Goal: Task Accomplishment & Management: Use online tool/utility

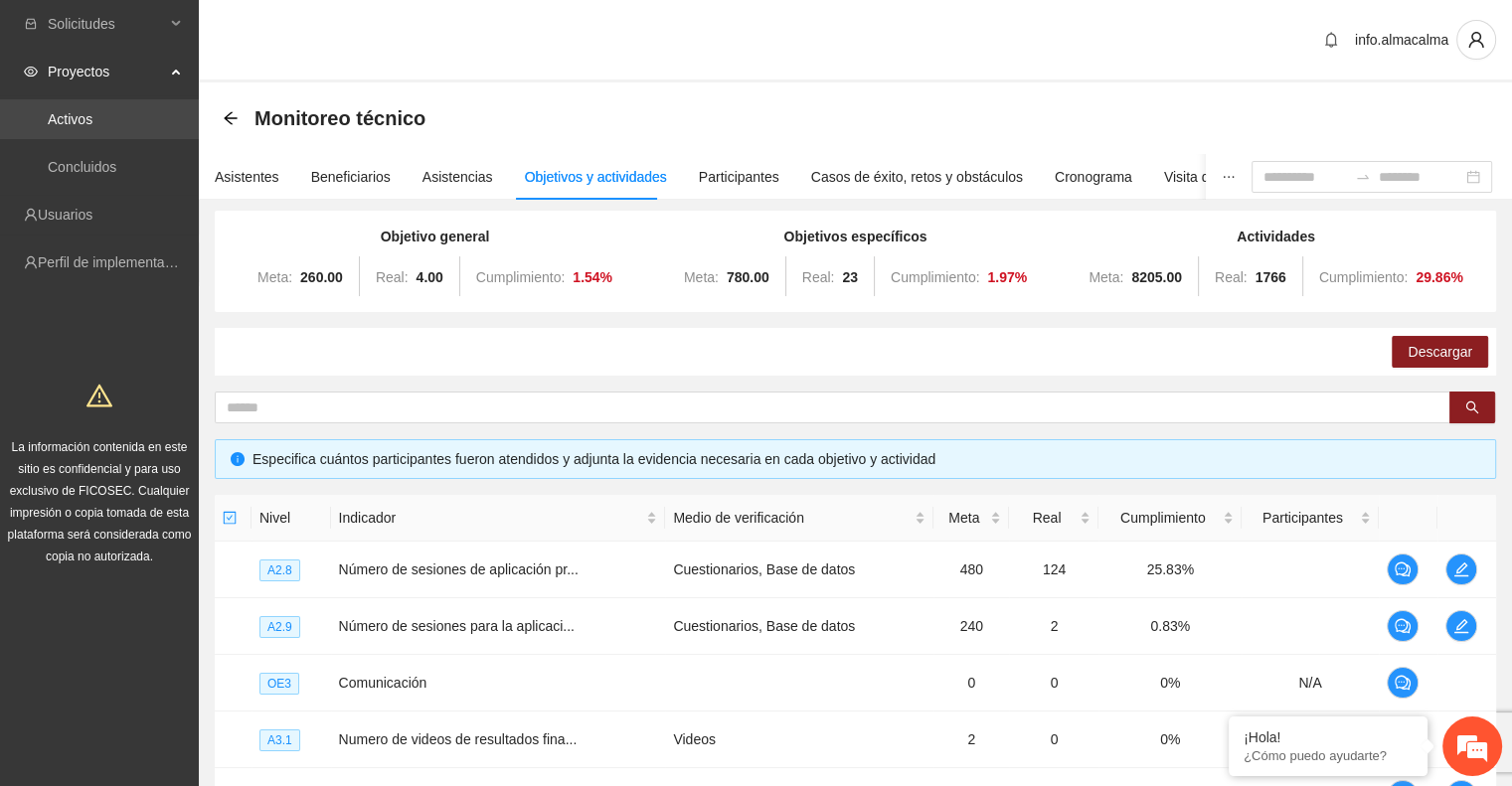
click at [67, 124] on link "Activos" at bounding box center [70, 119] width 45 height 16
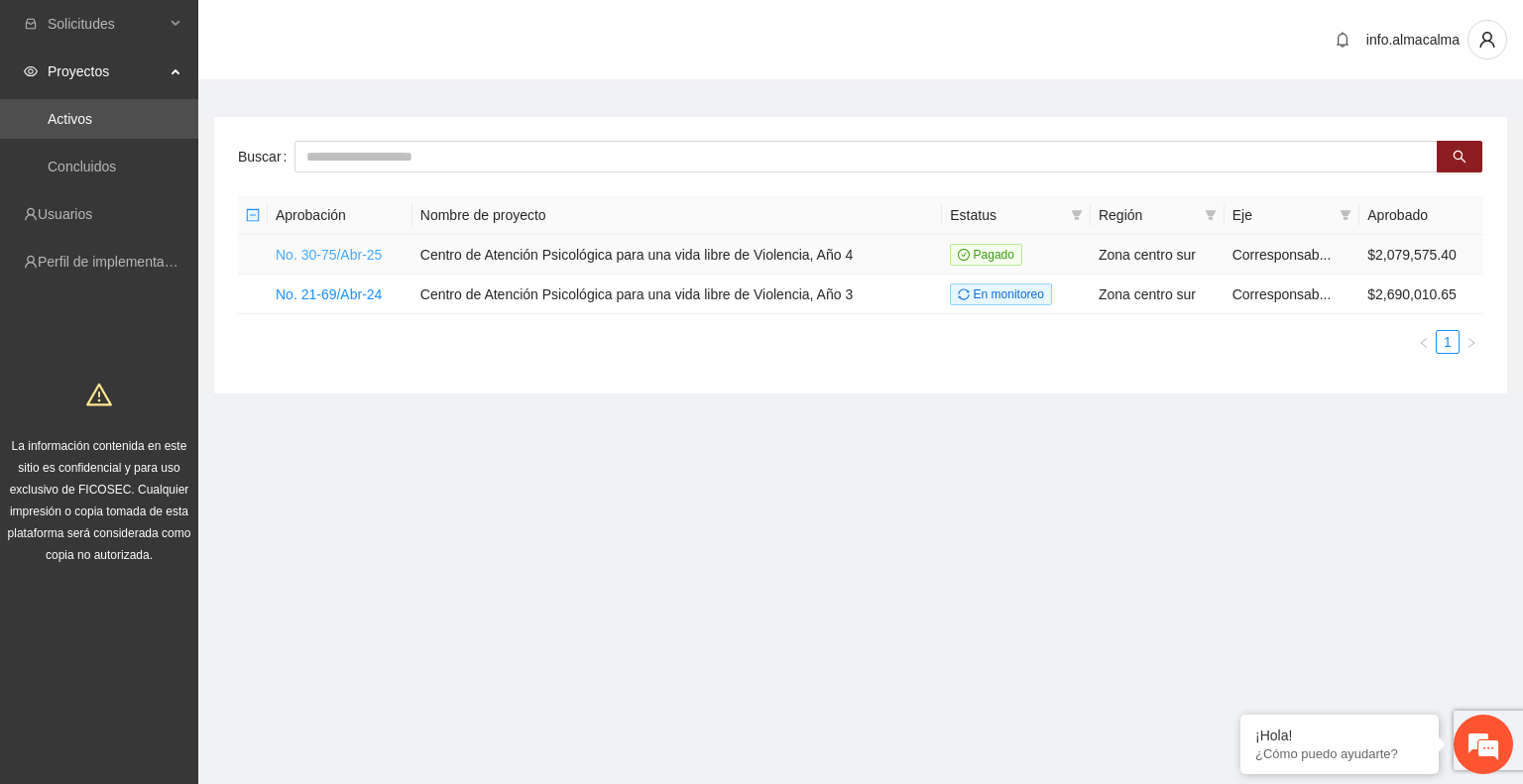
click at [357, 256] on link "No. 30-75/Abr-25" at bounding box center [328, 255] width 106 height 16
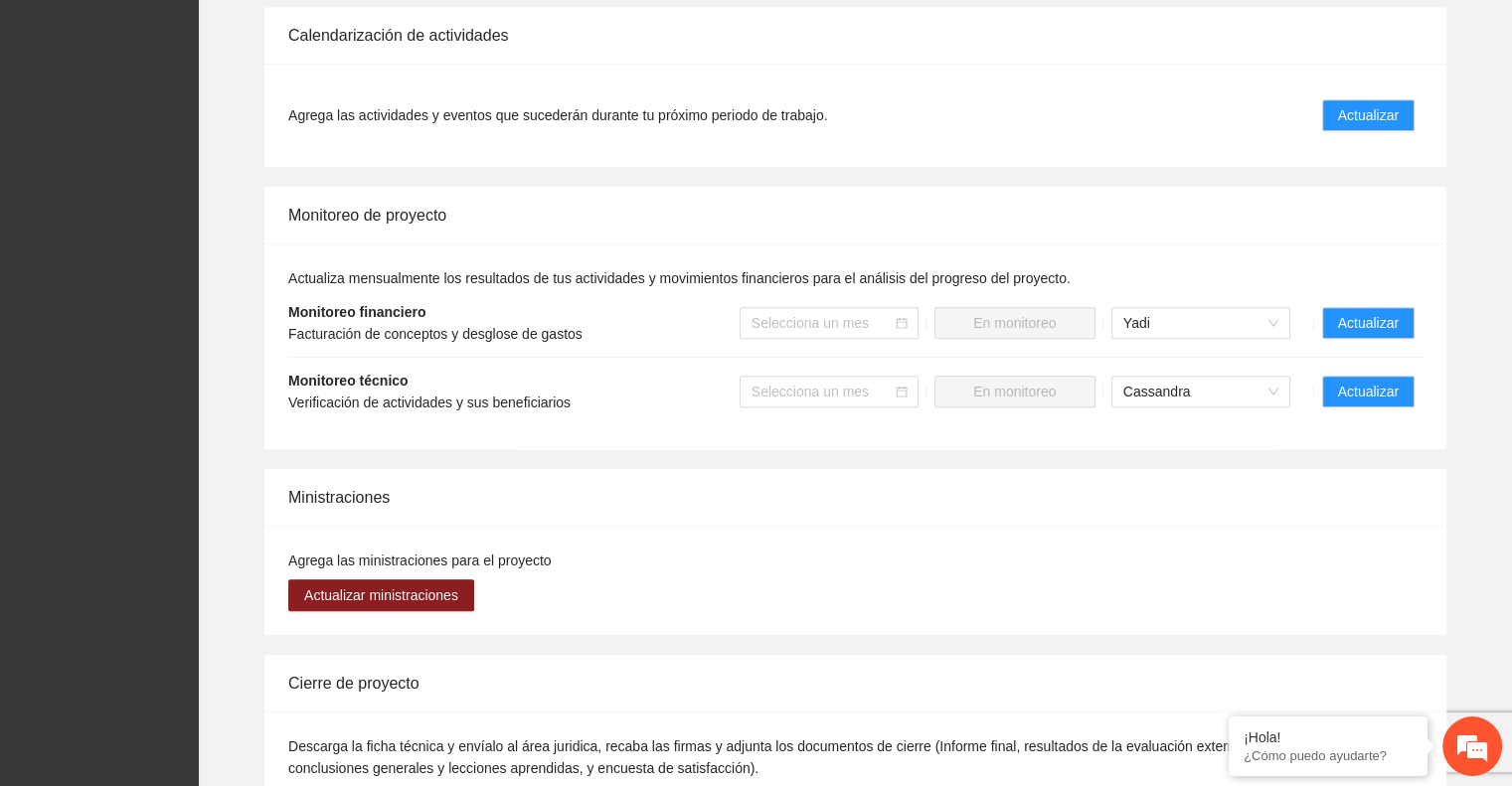
scroll to position [1449, 0]
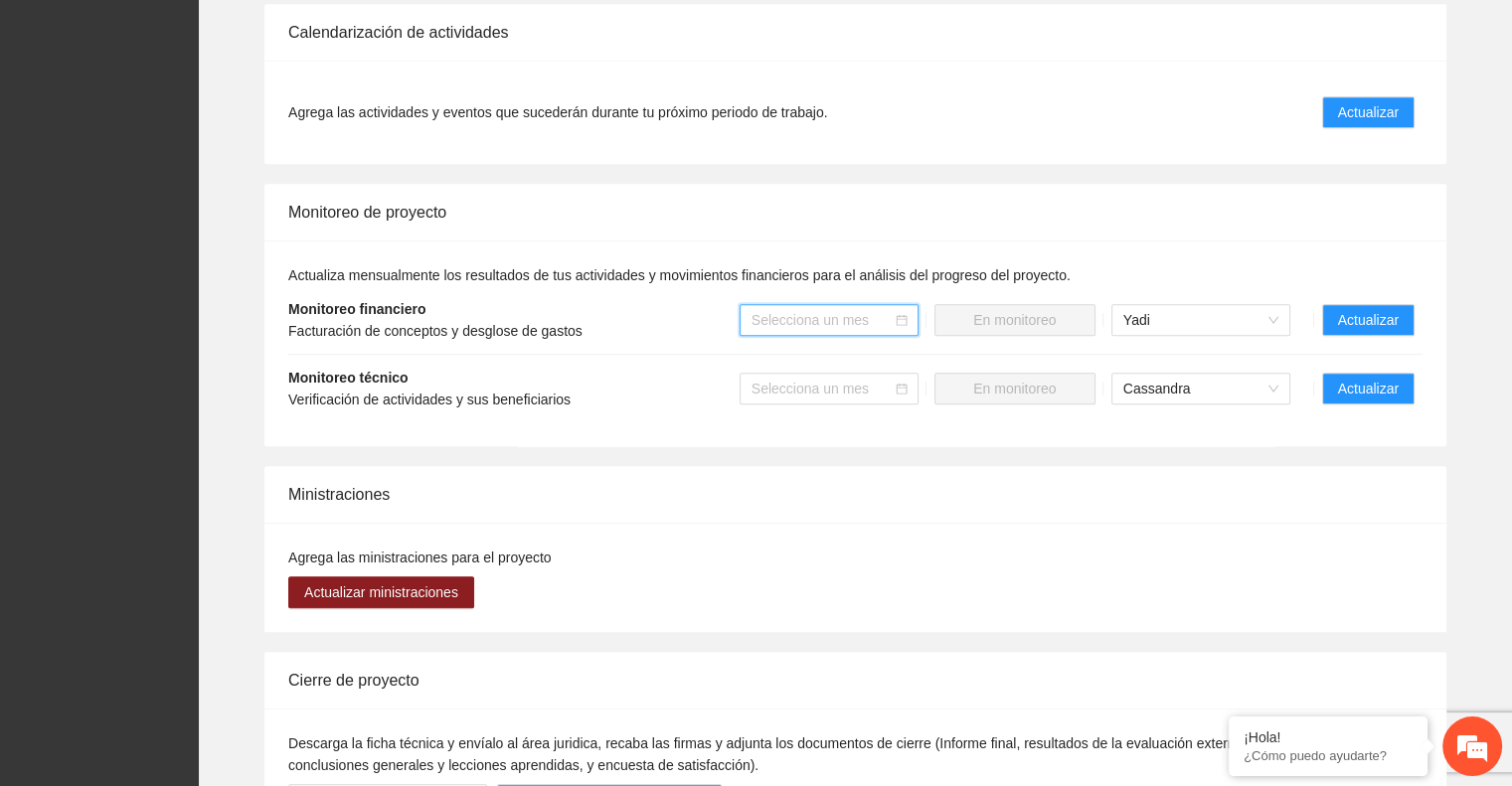
click at [845, 305] on input "search" at bounding box center [821, 320] width 141 height 30
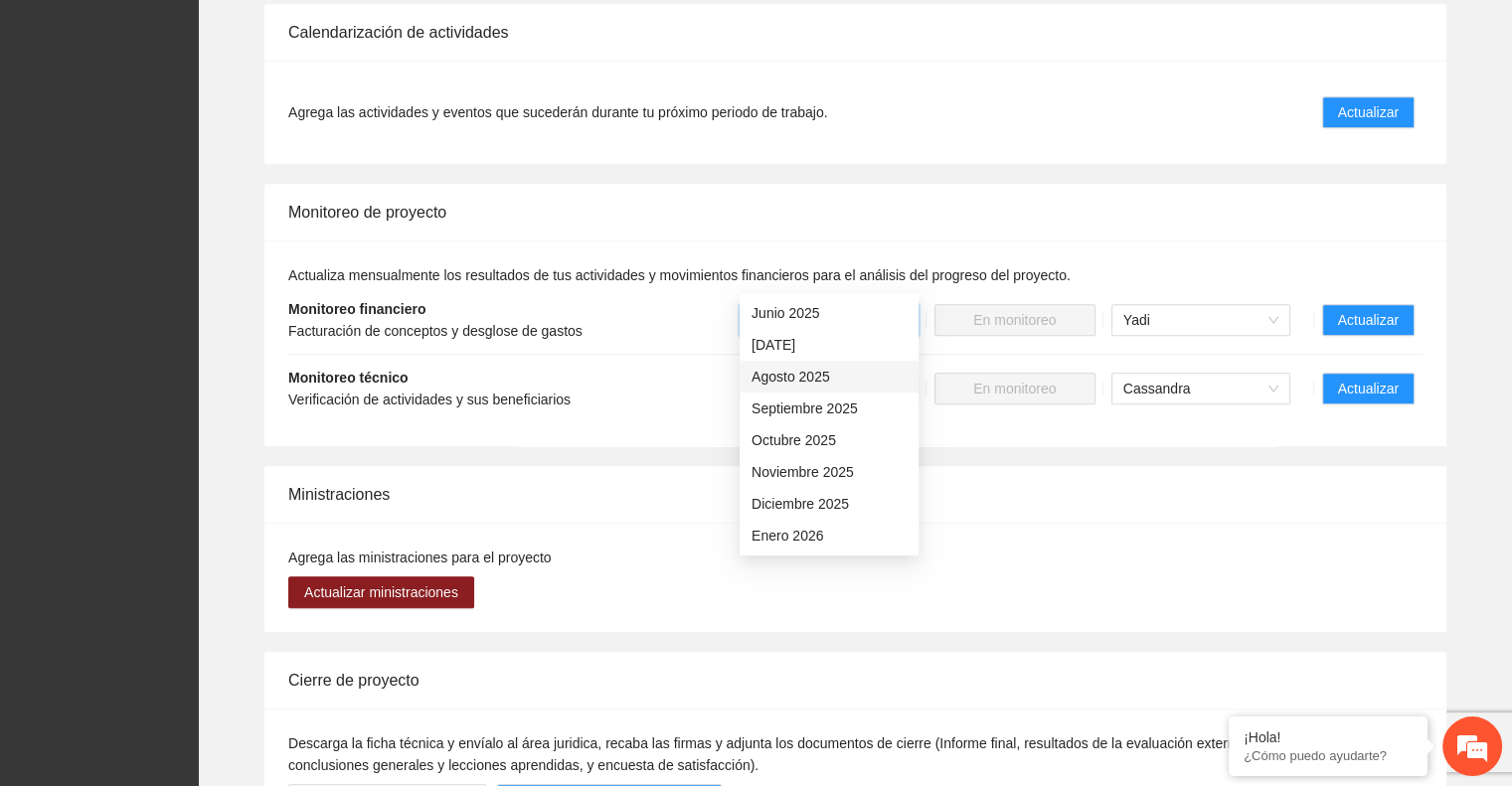
click at [768, 374] on div "Agosto 2025" at bounding box center [828, 377] width 155 height 22
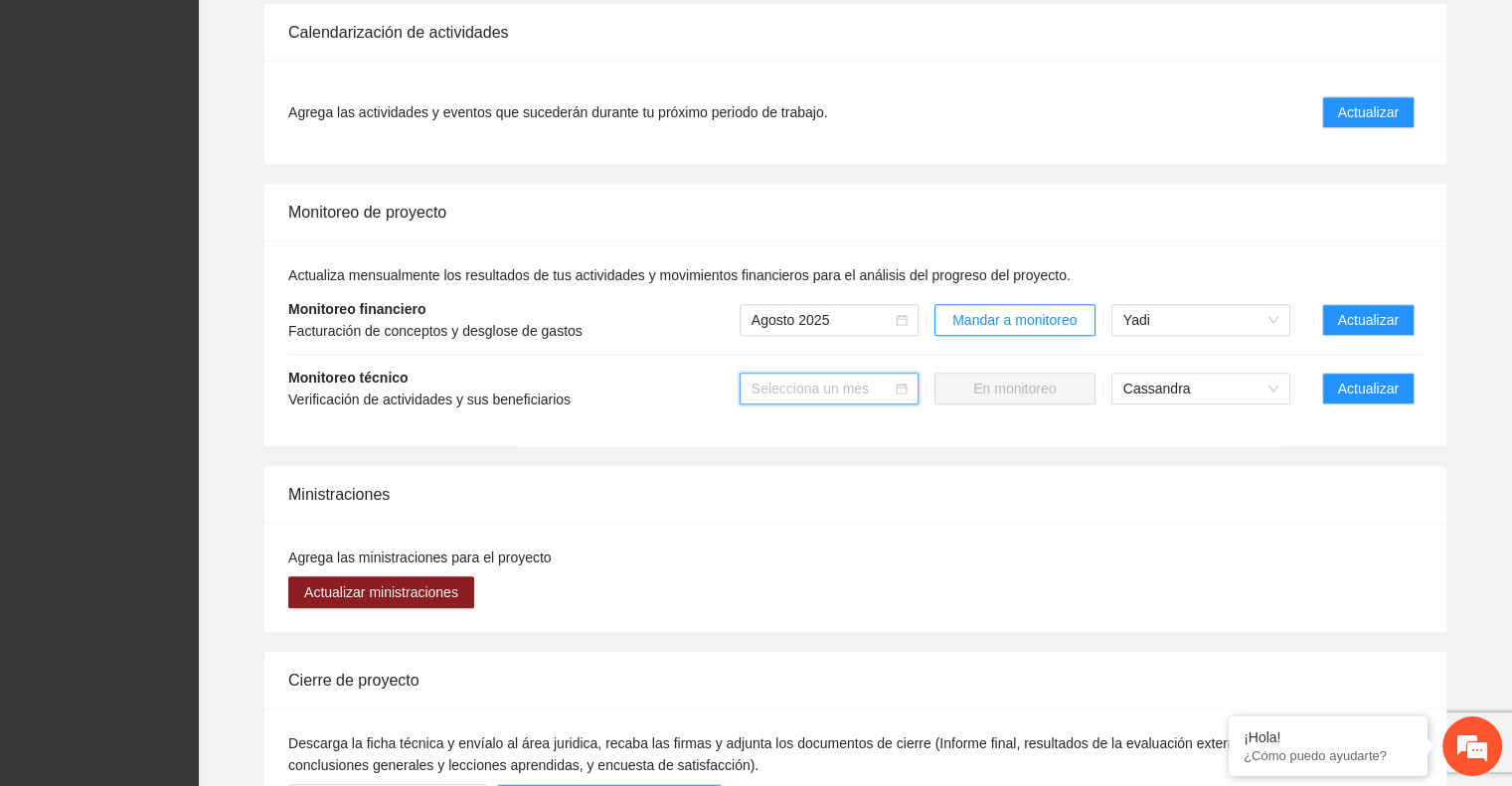
click at [816, 374] on input "search" at bounding box center [821, 389] width 141 height 30
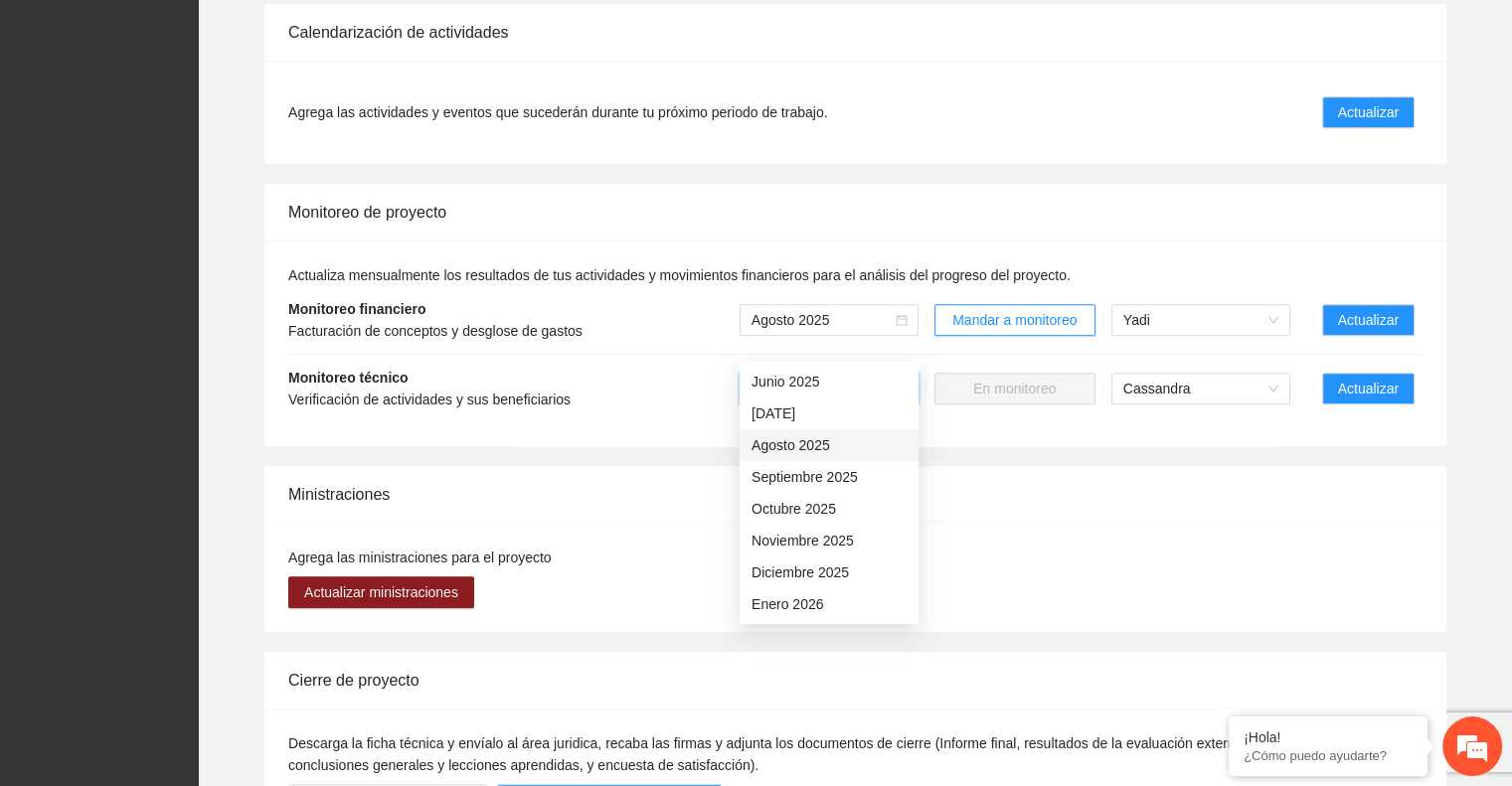
click at [816, 441] on div "Agosto 2025" at bounding box center [828, 445] width 155 height 22
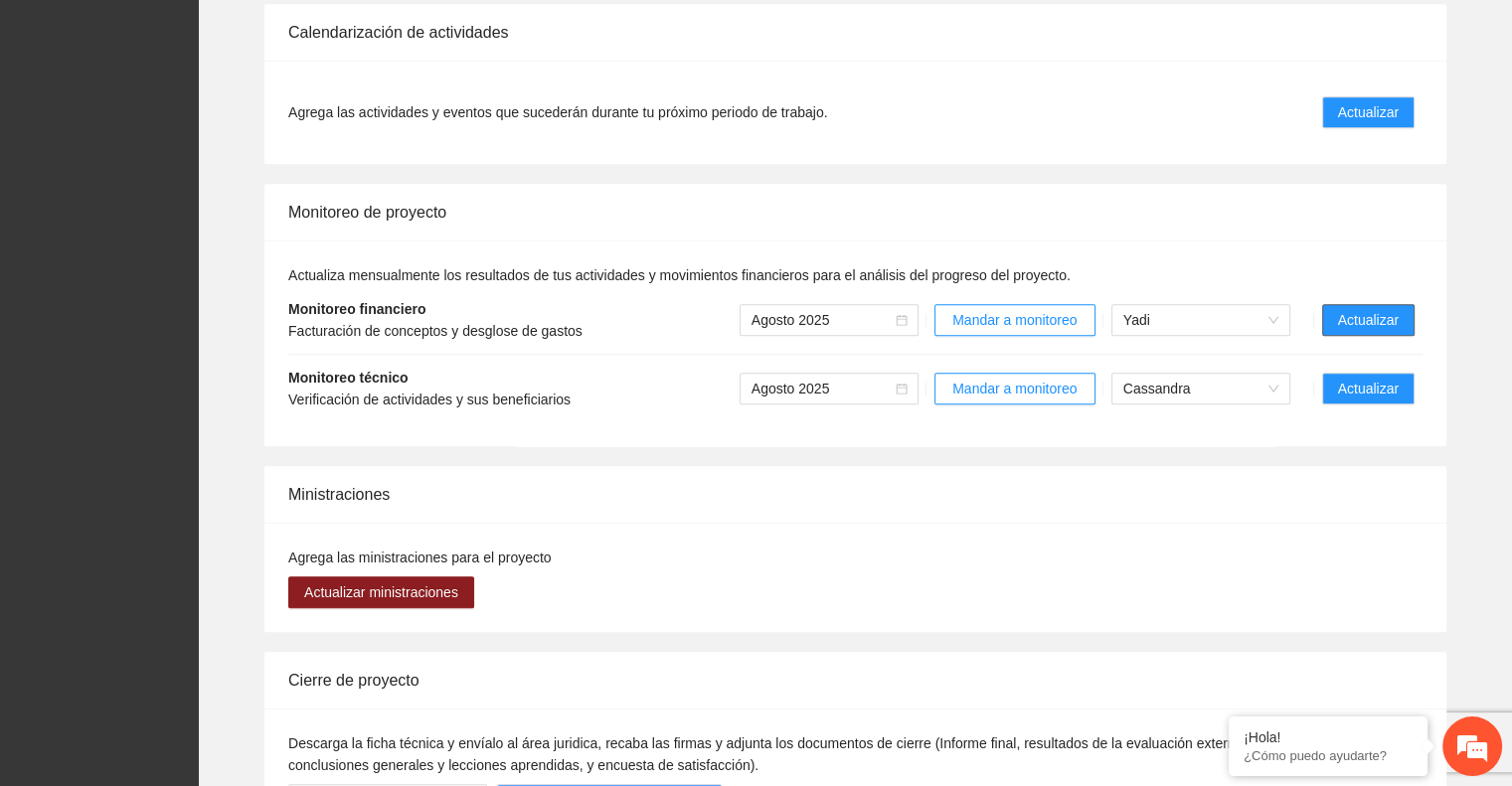
click at [1341, 309] on span "Actualizar" at bounding box center [1368, 320] width 61 height 22
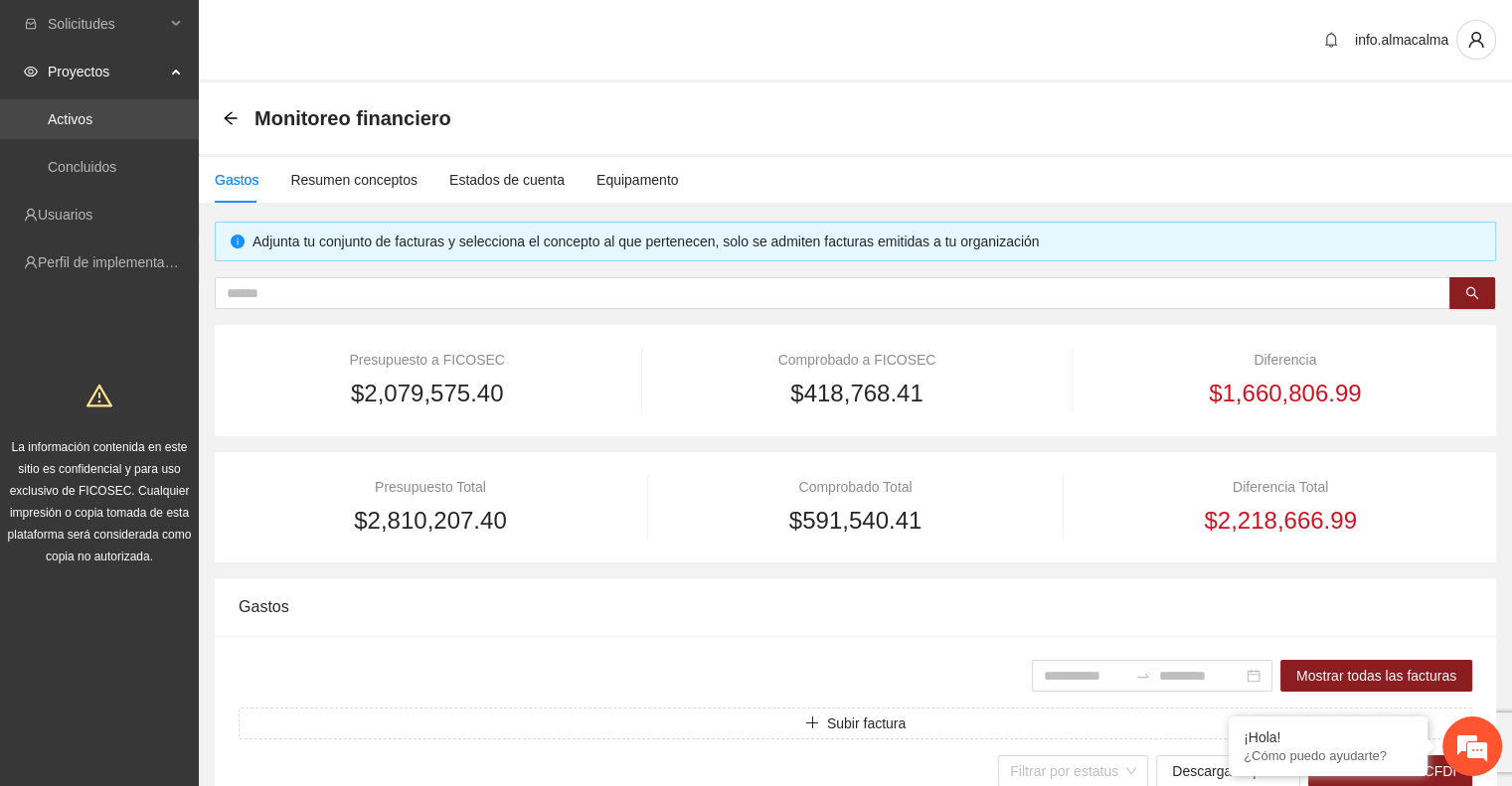
click at [92, 120] on link "Activos" at bounding box center [70, 119] width 45 height 16
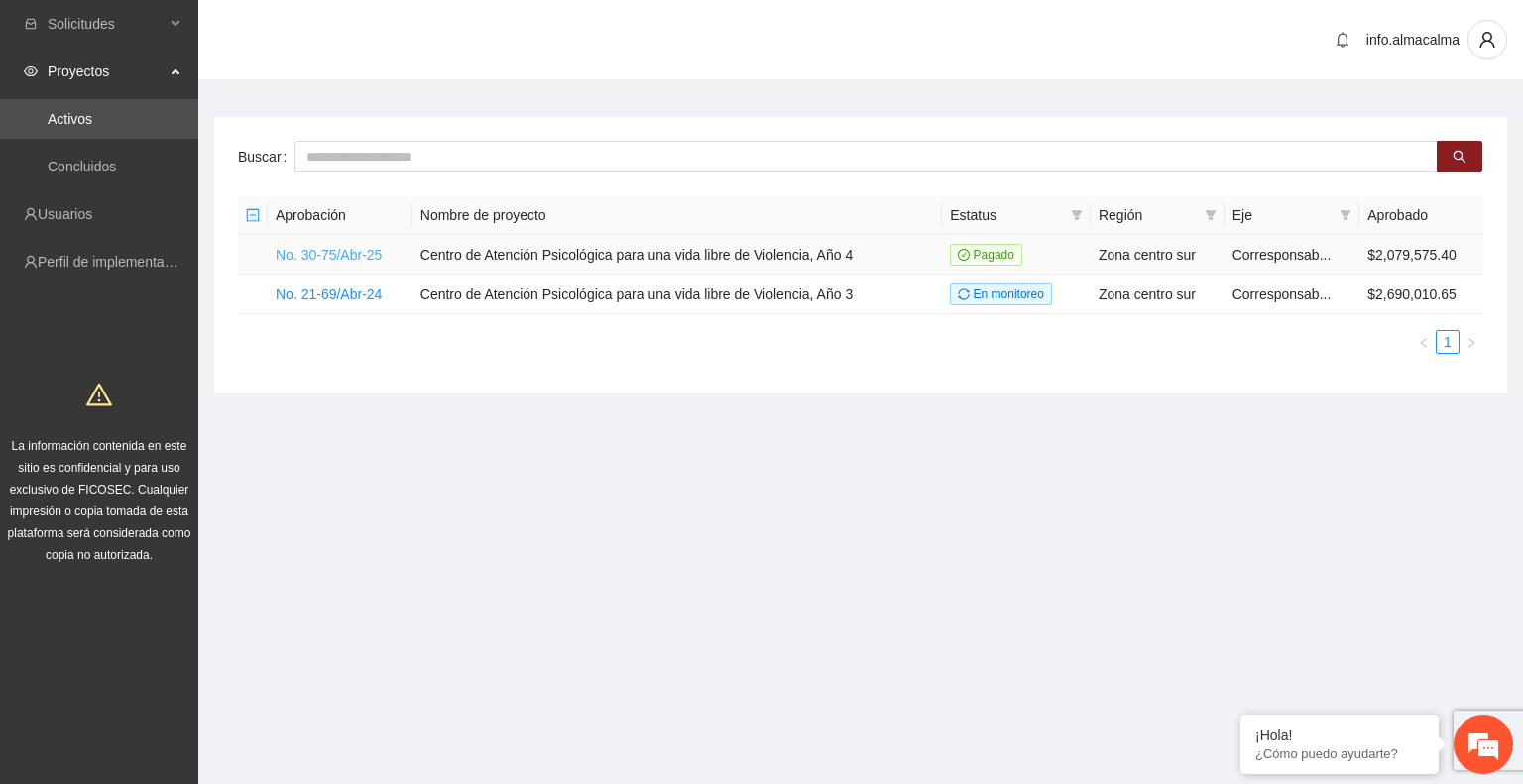
click at [356, 258] on link "No. 30-75/Abr-25" at bounding box center [328, 255] width 106 height 16
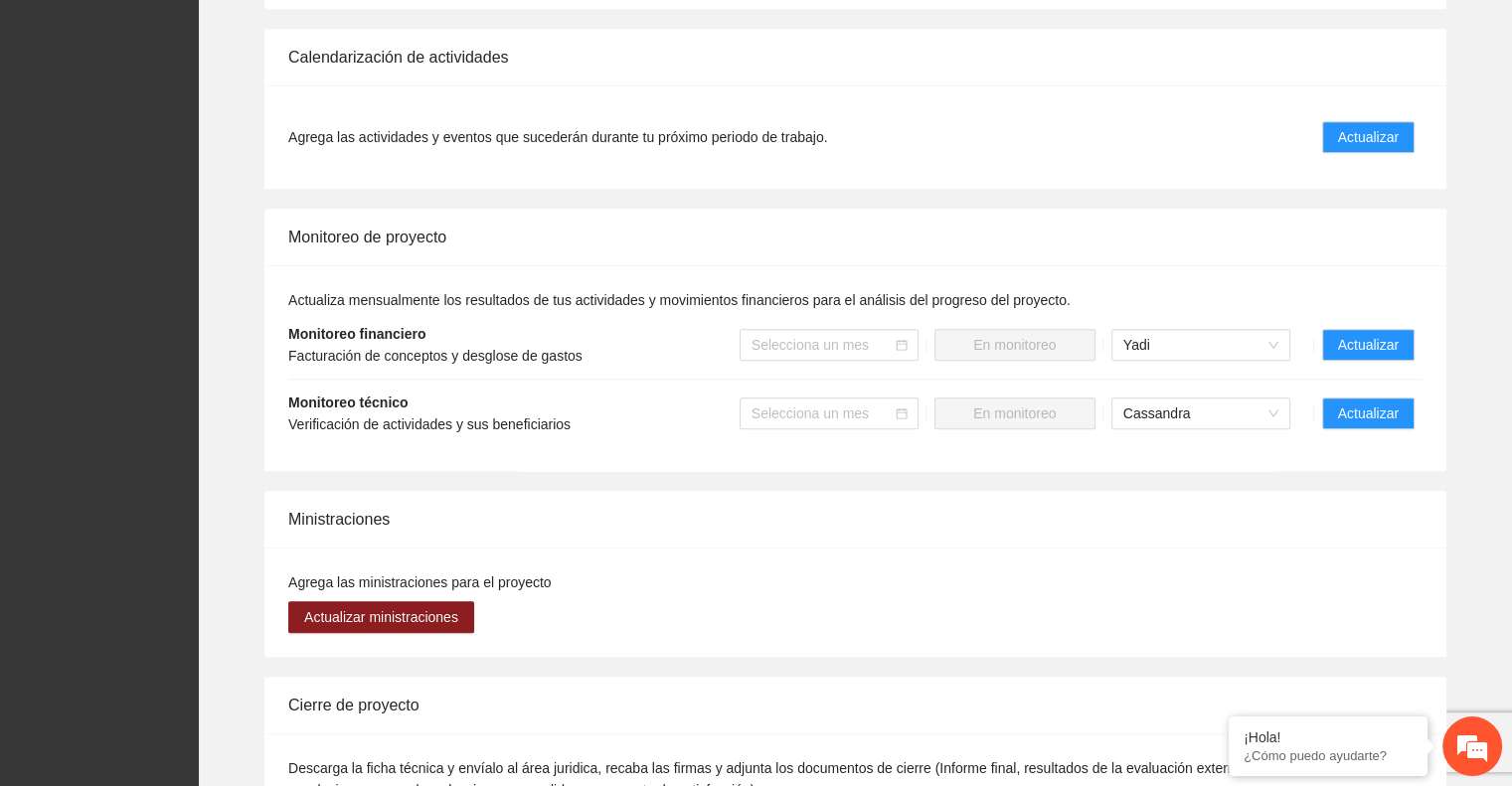
scroll to position [1468, 0]
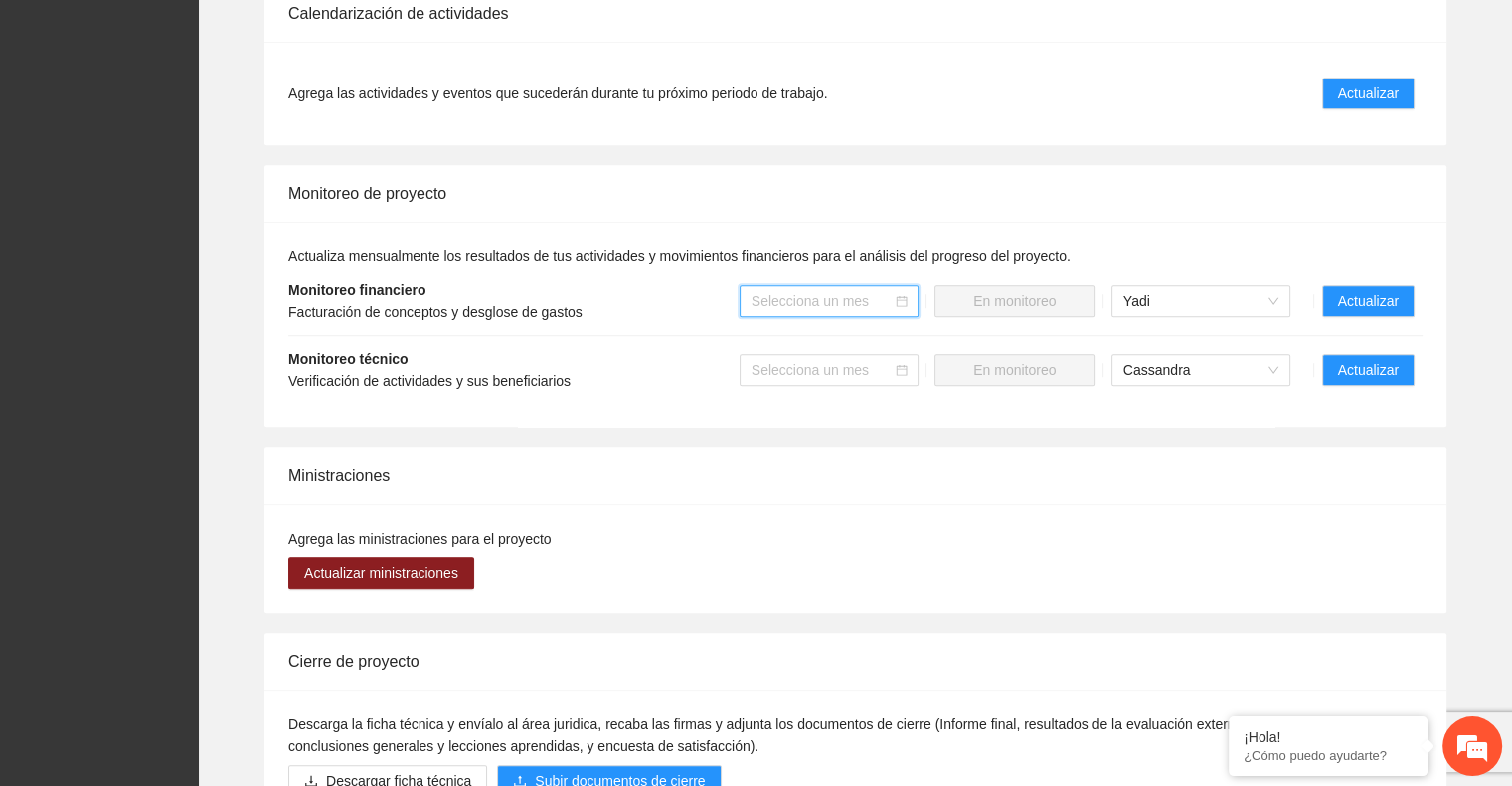
click at [827, 286] on input "search" at bounding box center [821, 301] width 141 height 30
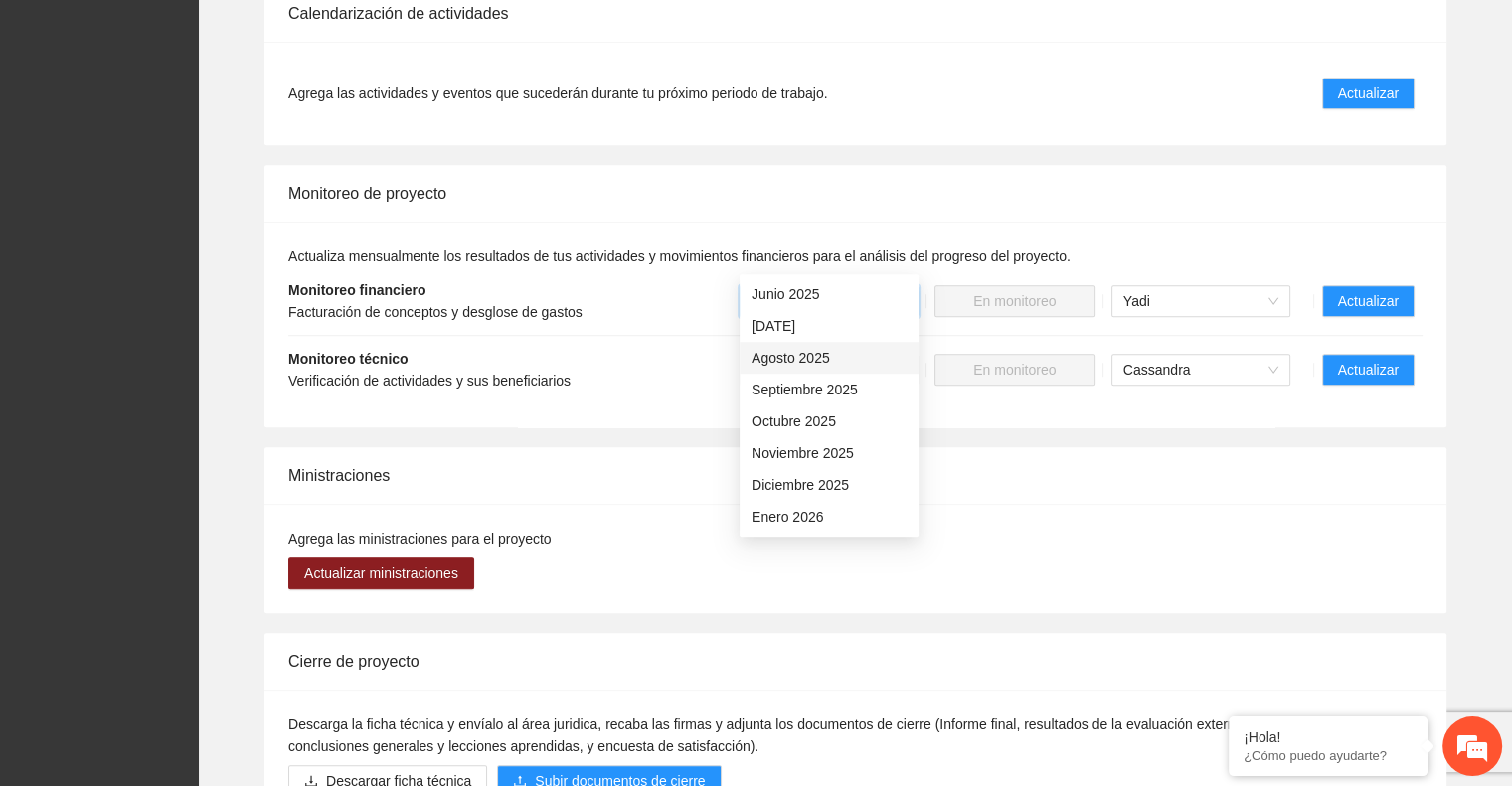
click at [787, 361] on div "Agosto 2025" at bounding box center [828, 358] width 155 height 22
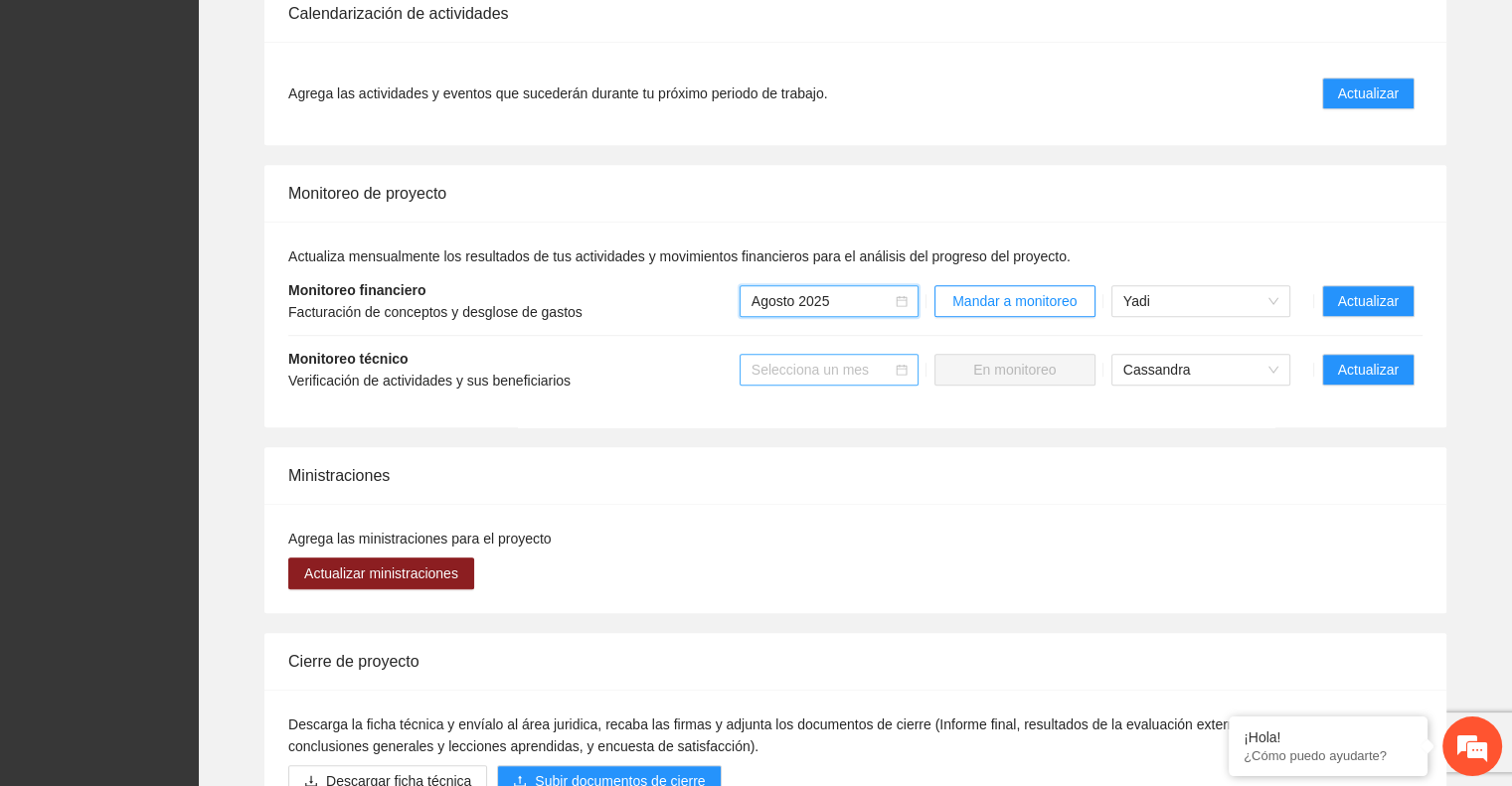
click at [794, 355] on input "search" at bounding box center [821, 370] width 141 height 30
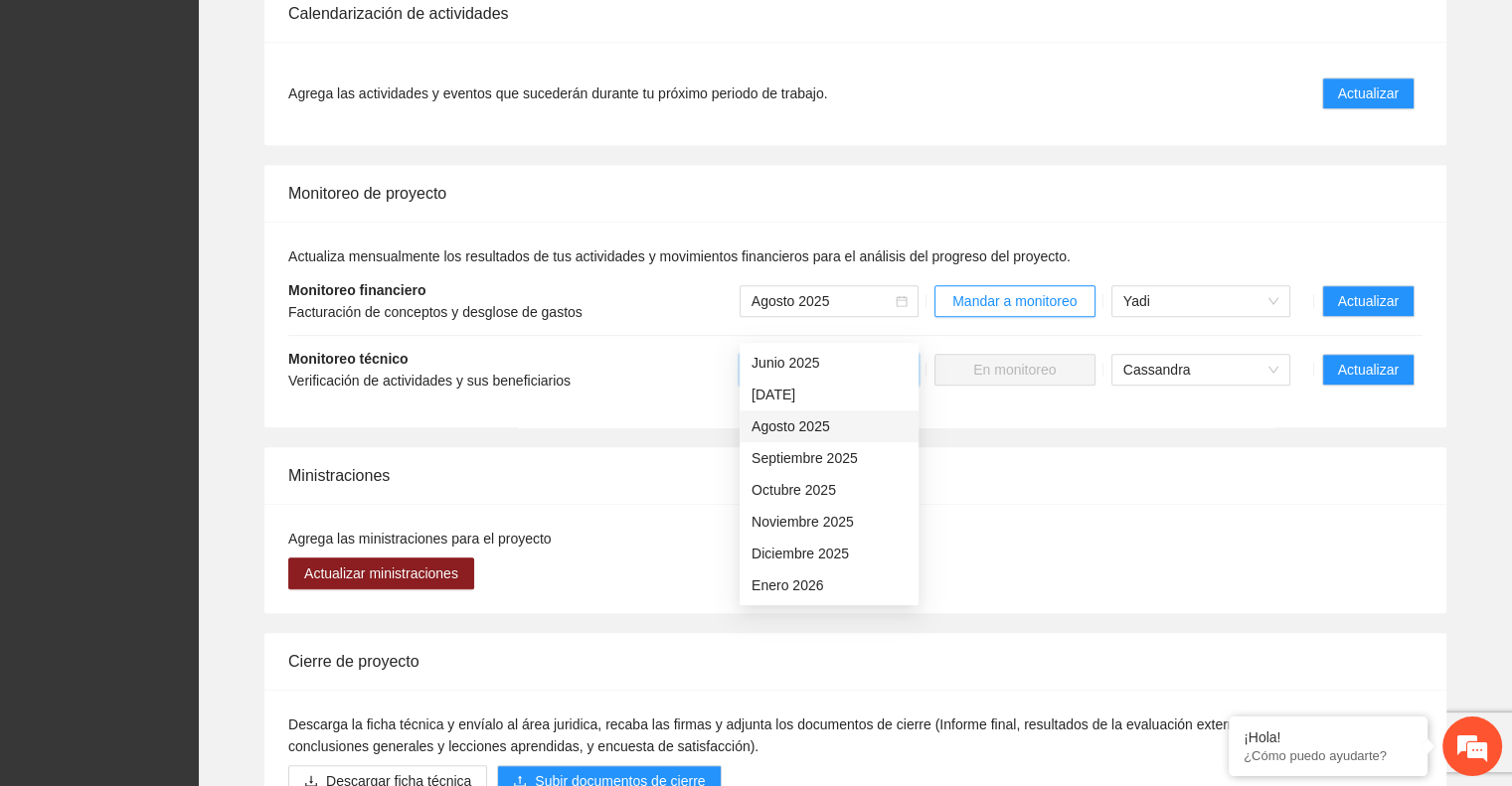
click at [782, 428] on div "Agosto 2025" at bounding box center [828, 426] width 155 height 22
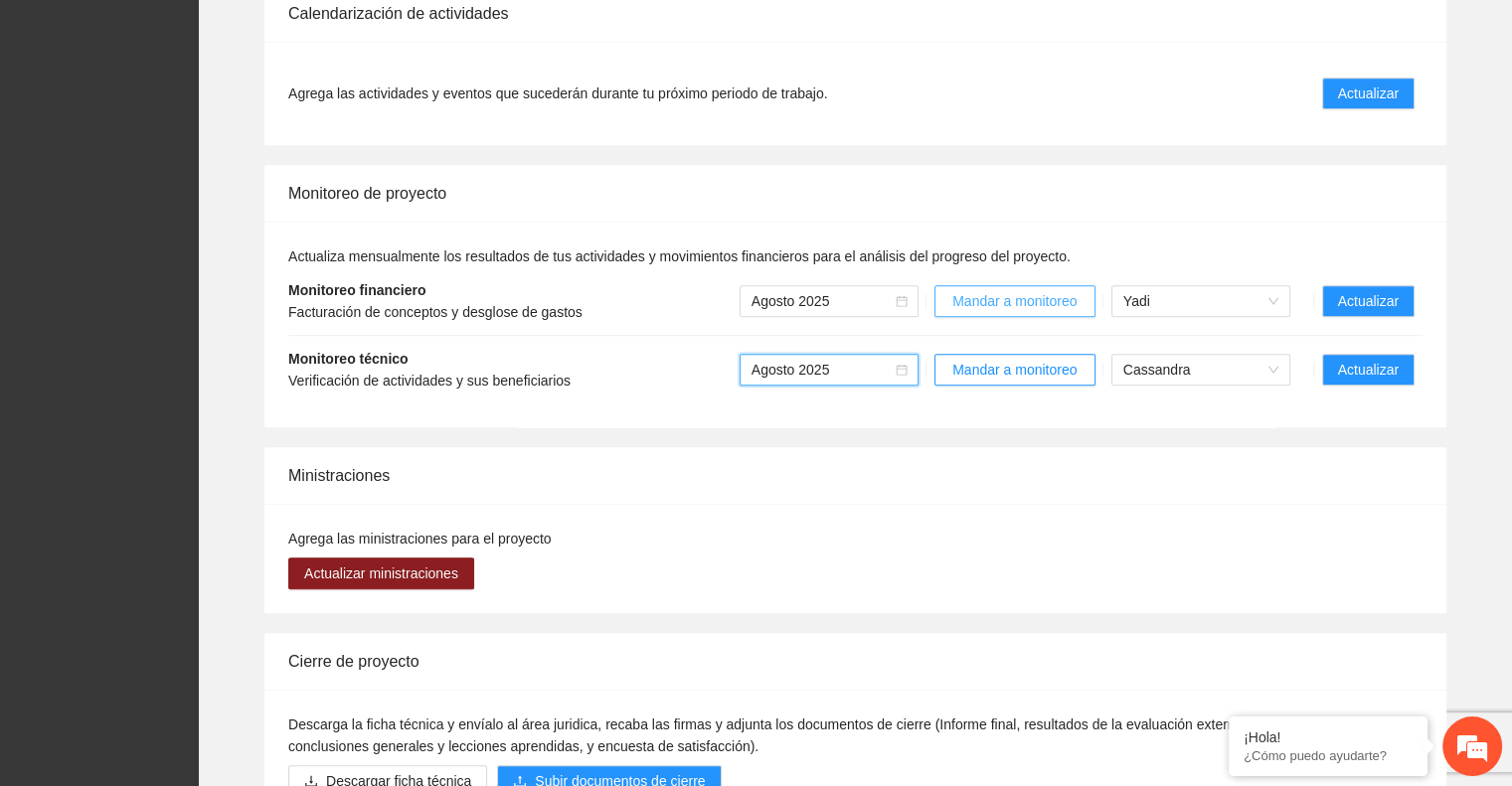
click at [1015, 290] on span "Mandar a monitoreo" at bounding box center [1014, 301] width 124 height 22
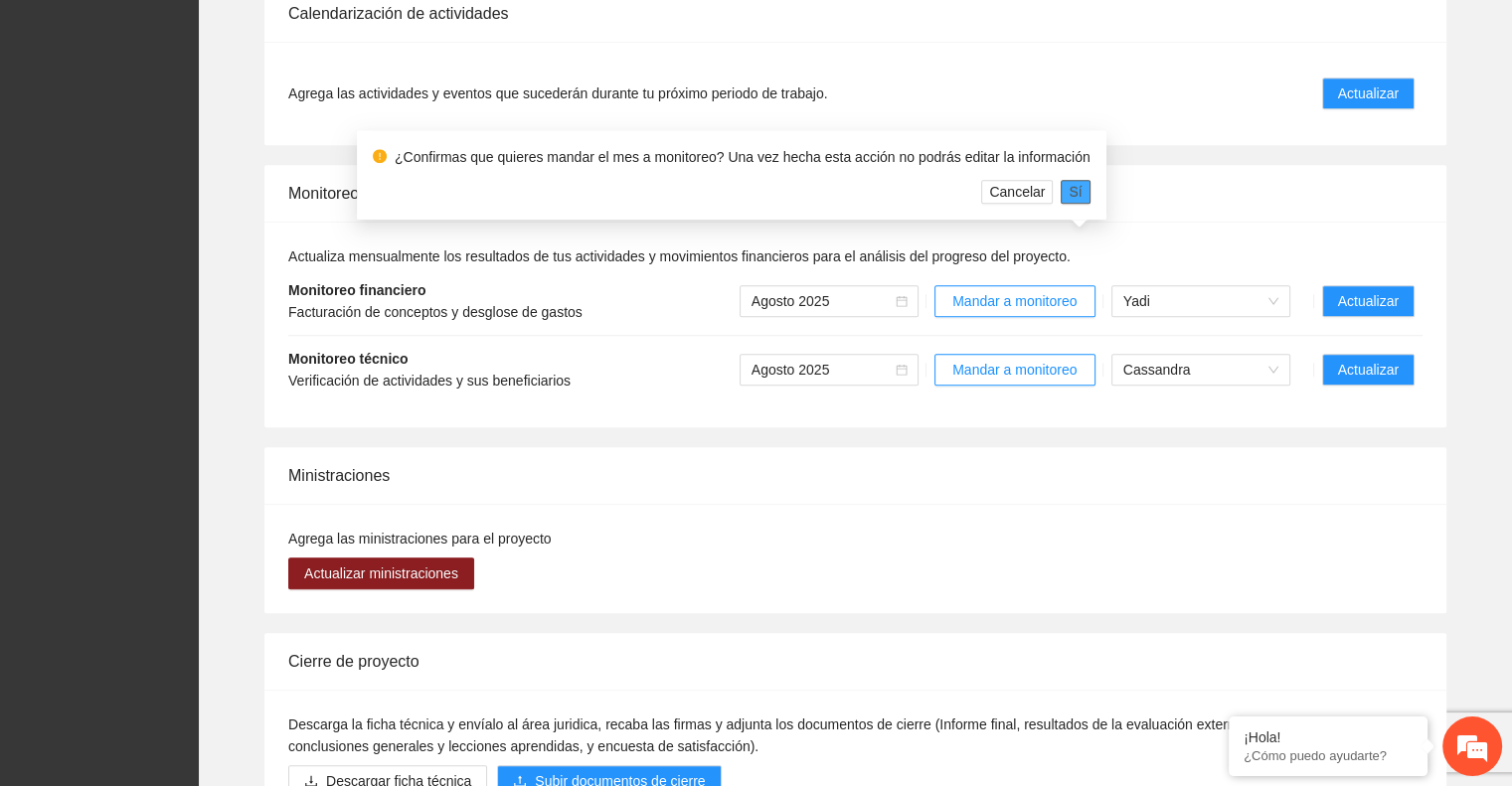
click at [1068, 194] on span "Sí" at bounding box center [1074, 192] width 13 height 22
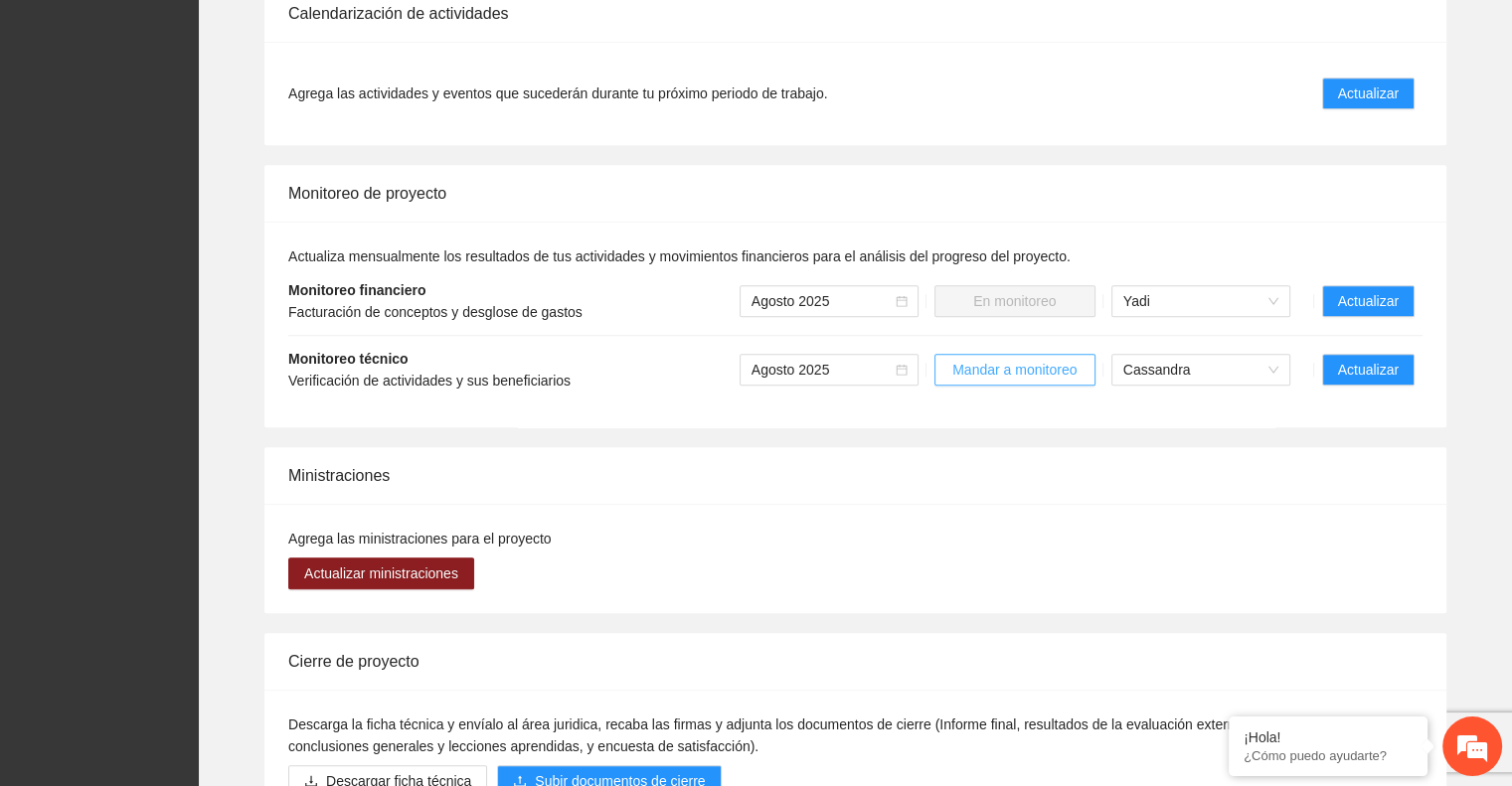
click at [1001, 359] on span "Mandar a monitoreo" at bounding box center [1014, 370] width 124 height 22
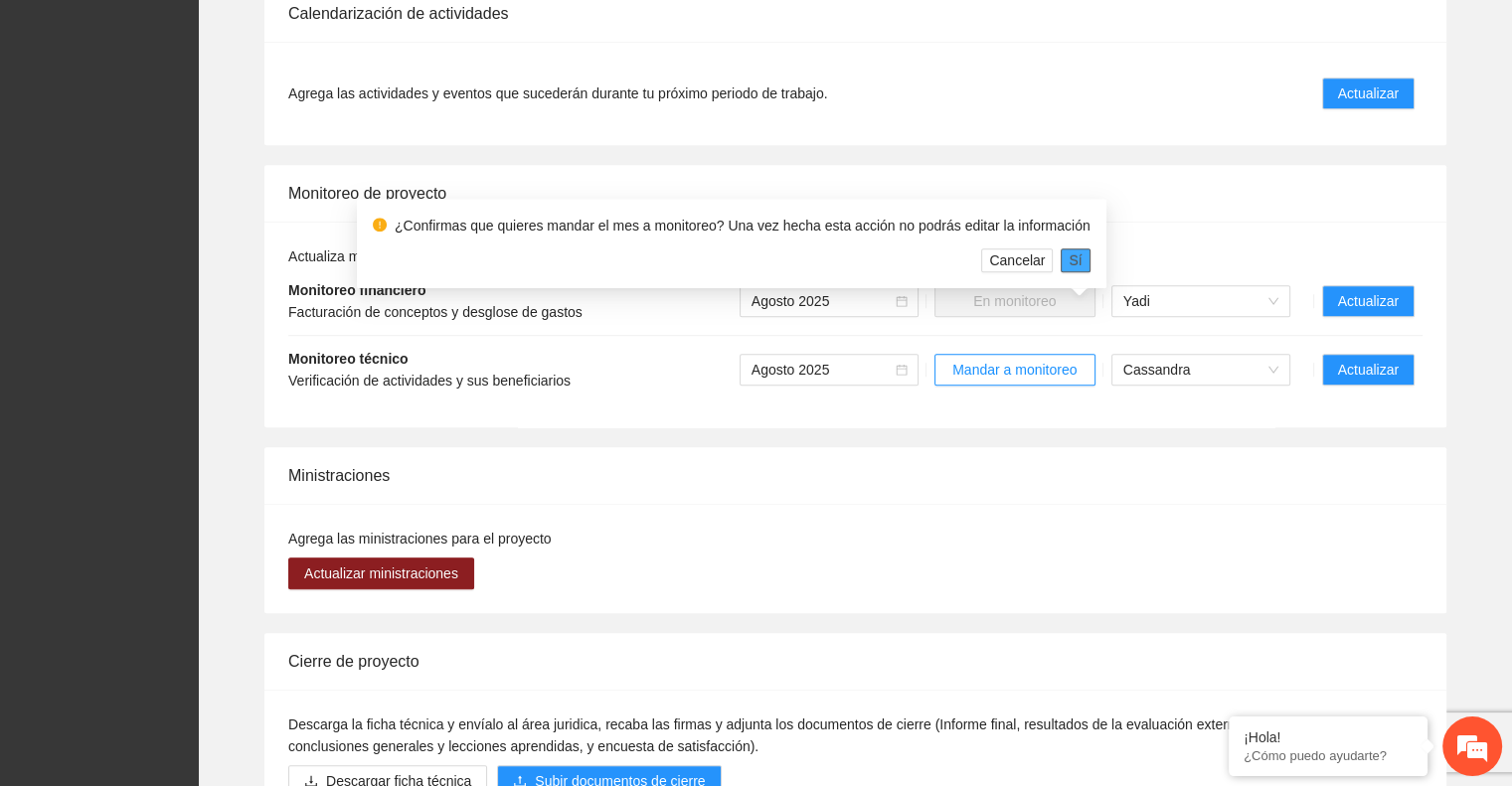
click at [1068, 260] on span "Sí" at bounding box center [1074, 261] width 13 height 22
